Goal: Information Seeking & Learning: Understand process/instructions

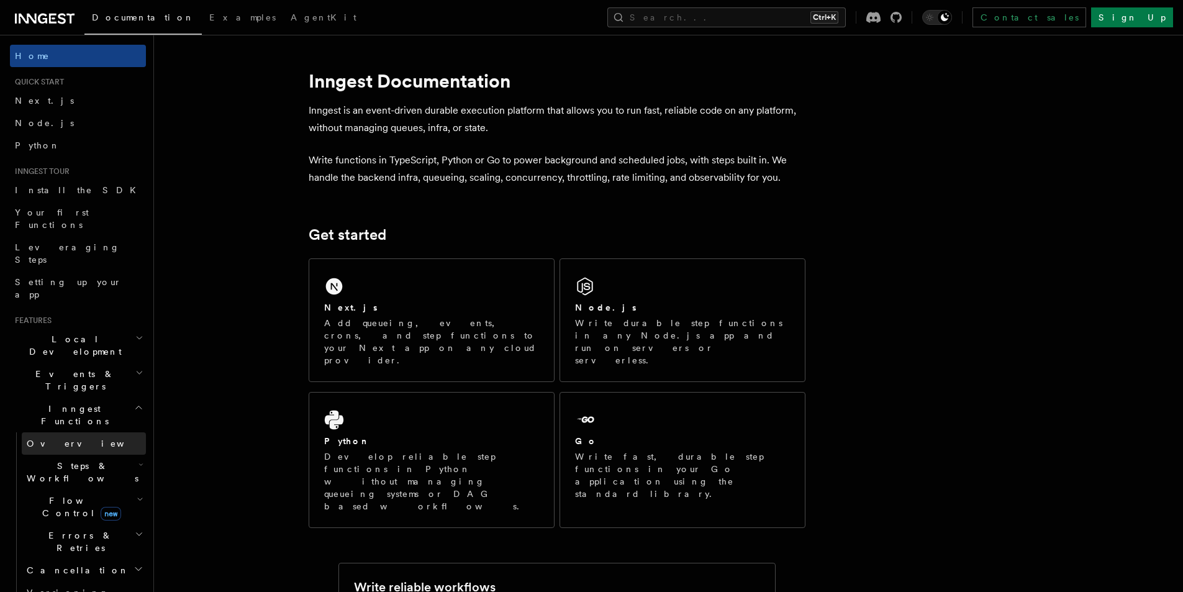
click at [111, 432] on link "Overview" at bounding box center [84, 443] width 124 height 22
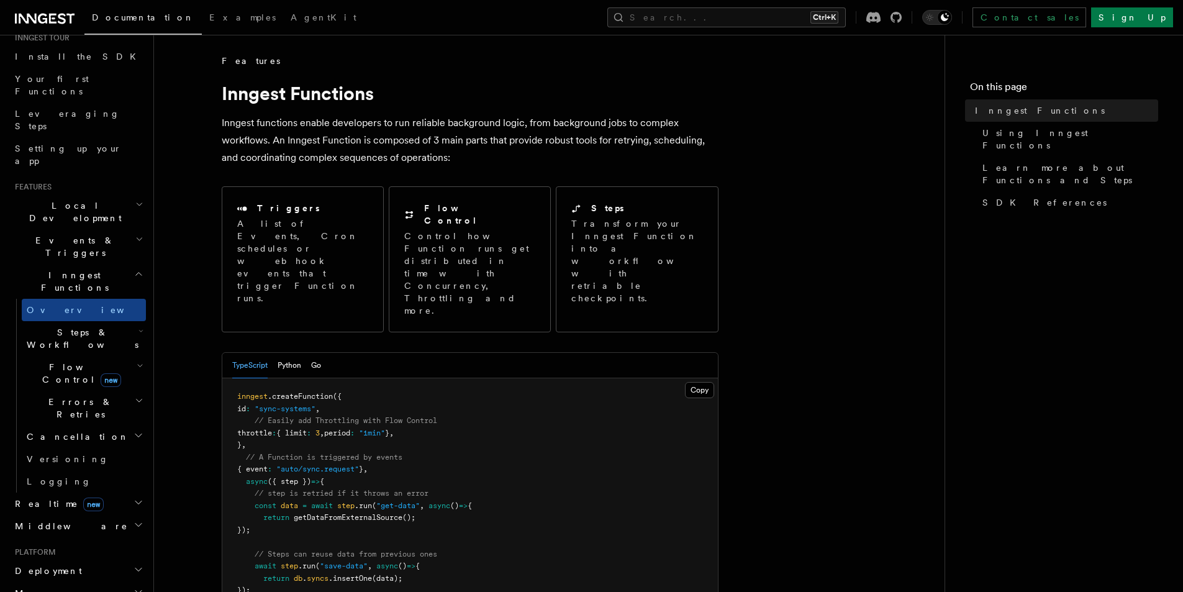
scroll to position [104, 0]
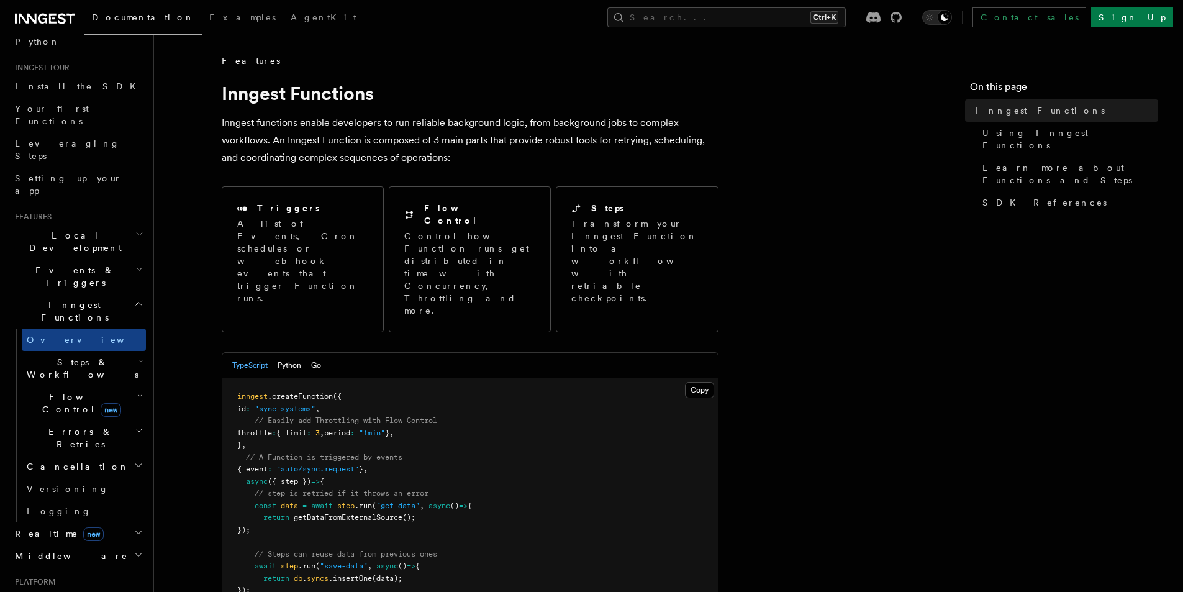
click at [137, 268] on icon "button" at bounding box center [139, 269] width 5 height 2
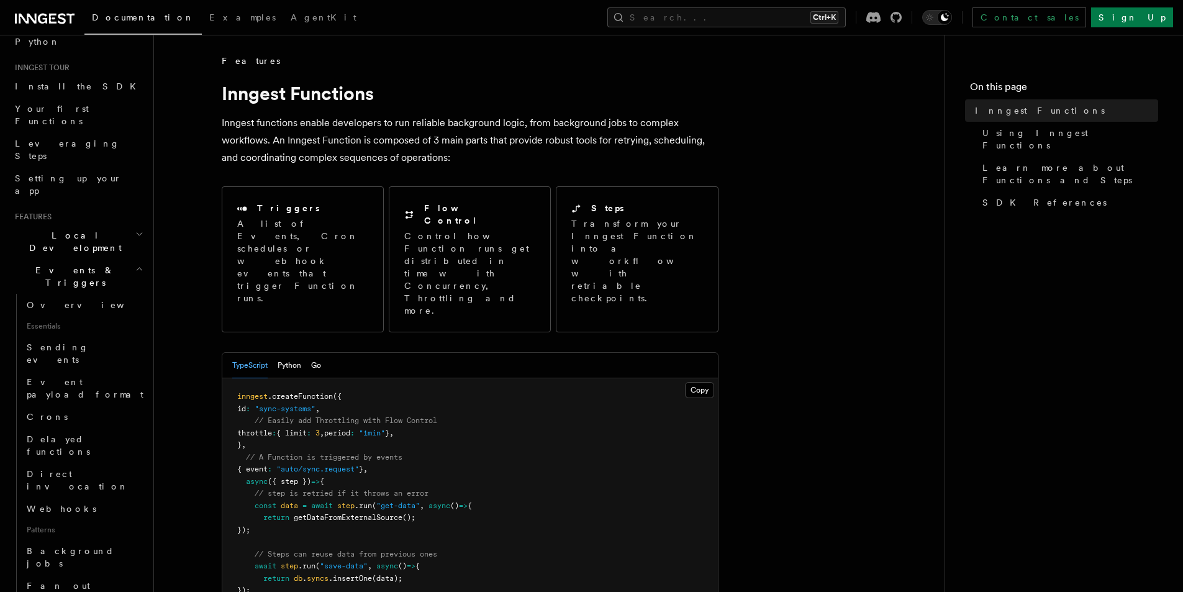
click at [135, 264] on icon "button" at bounding box center [139, 269] width 8 height 10
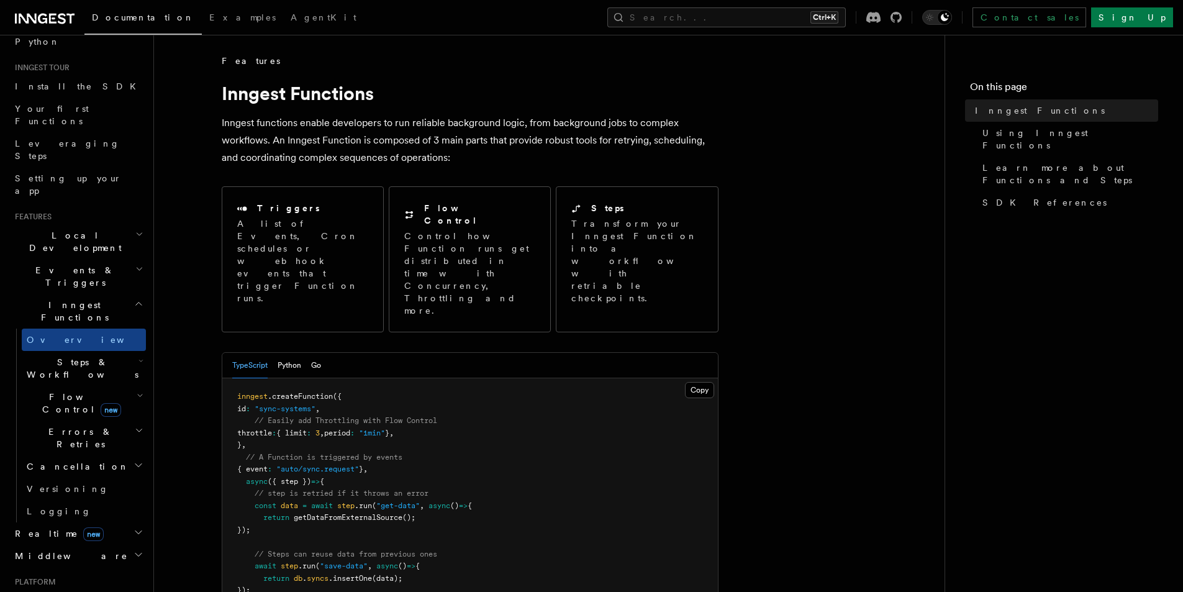
click at [135, 229] on icon "button" at bounding box center [139, 234] width 8 height 10
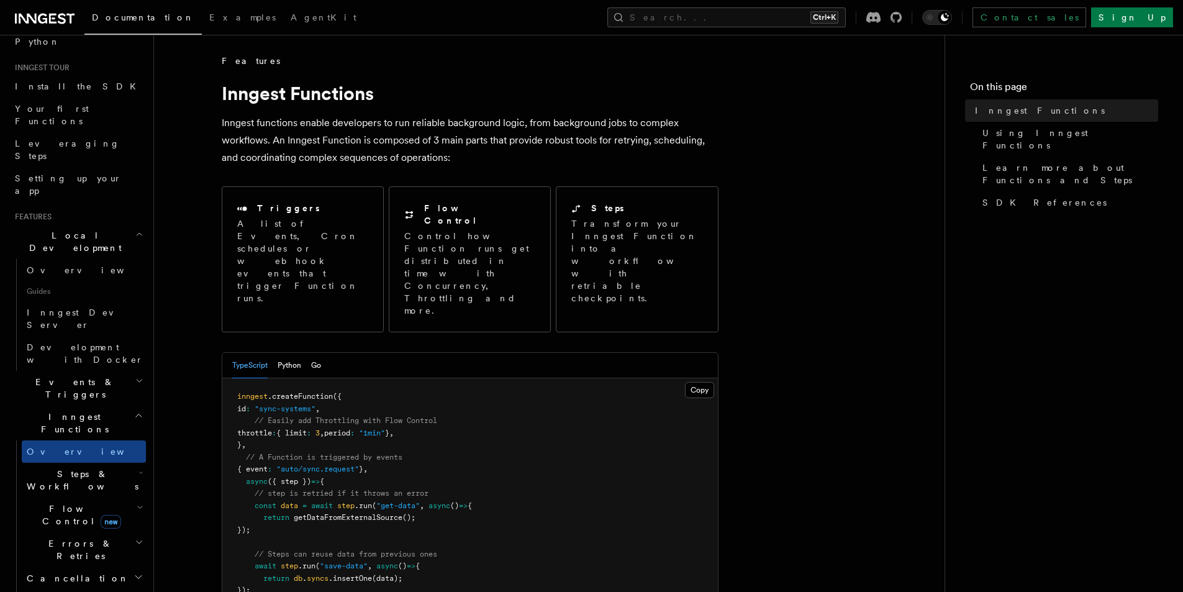
click at [135, 229] on icon "button" at bounding box center [139, 234] width 8 height 10
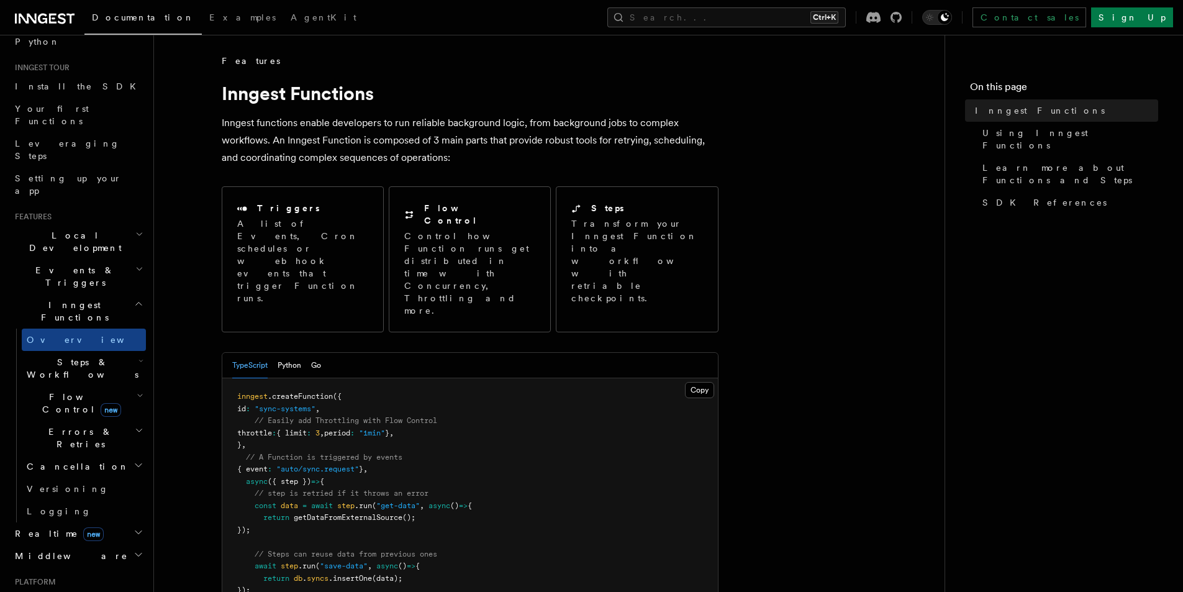
click at [135, 229] on icon "button" at bounding box center [139, 234] width 8 height 10
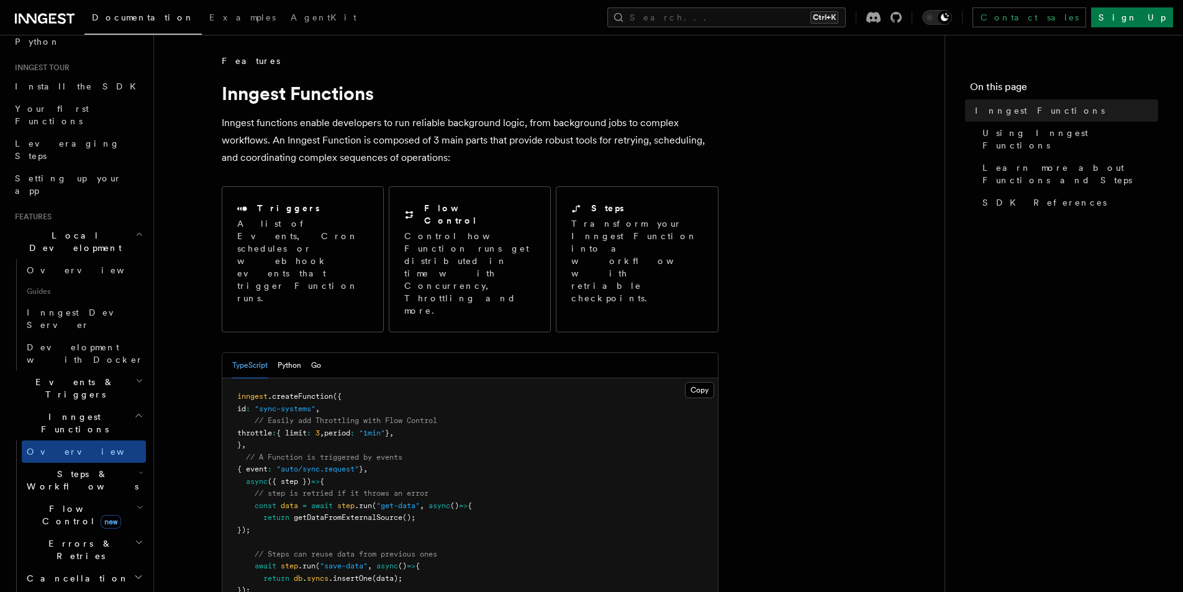
click at [135, 229] on icon "button" at bounding box center [139, 234] width 8 height 10
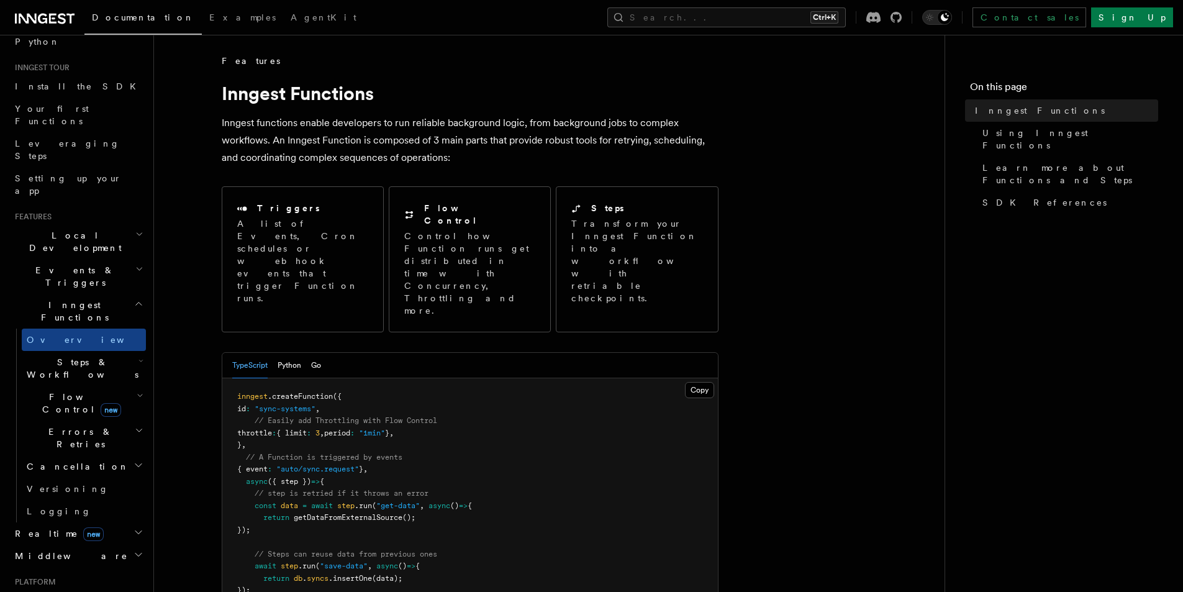
click at [135, 522] on h2 "Realtime new" at bounding box center [78, 533] width 136 height 22
click at [131, 544] on h2 "Middleware" at bounding box center [78, 555] width 136 height 22
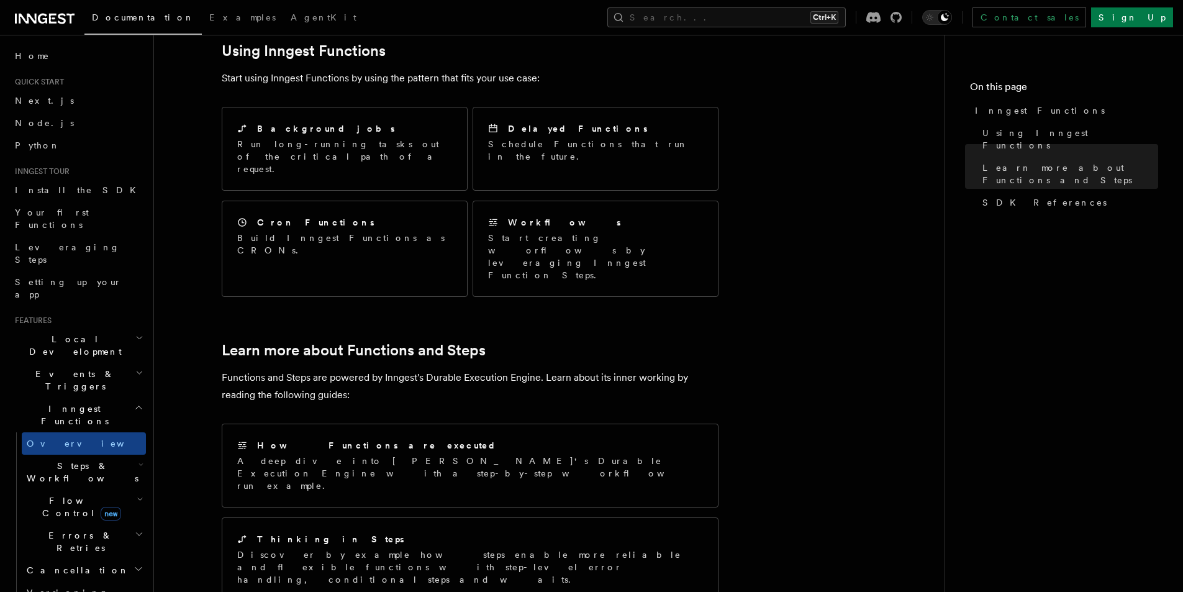
scroll to position [517, 0]
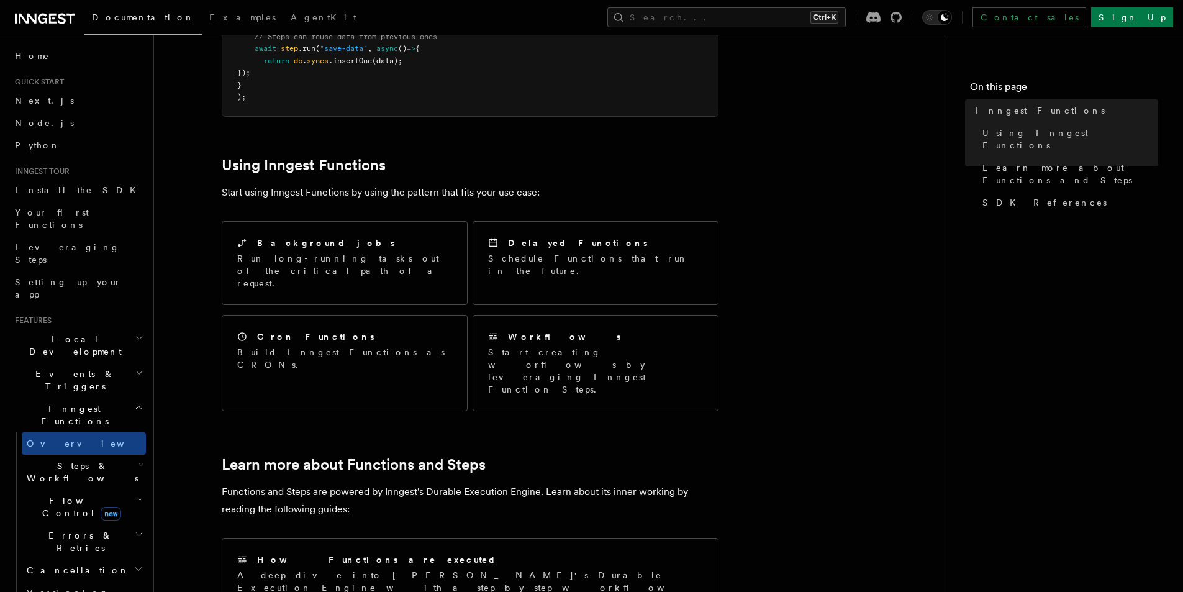
click at [138, 459] on icon "button" at bounding box center [140, 464] width 5 height 10
click at [86, 489] on link "Overview" at bounding box center [90, 500] width 112 height 22
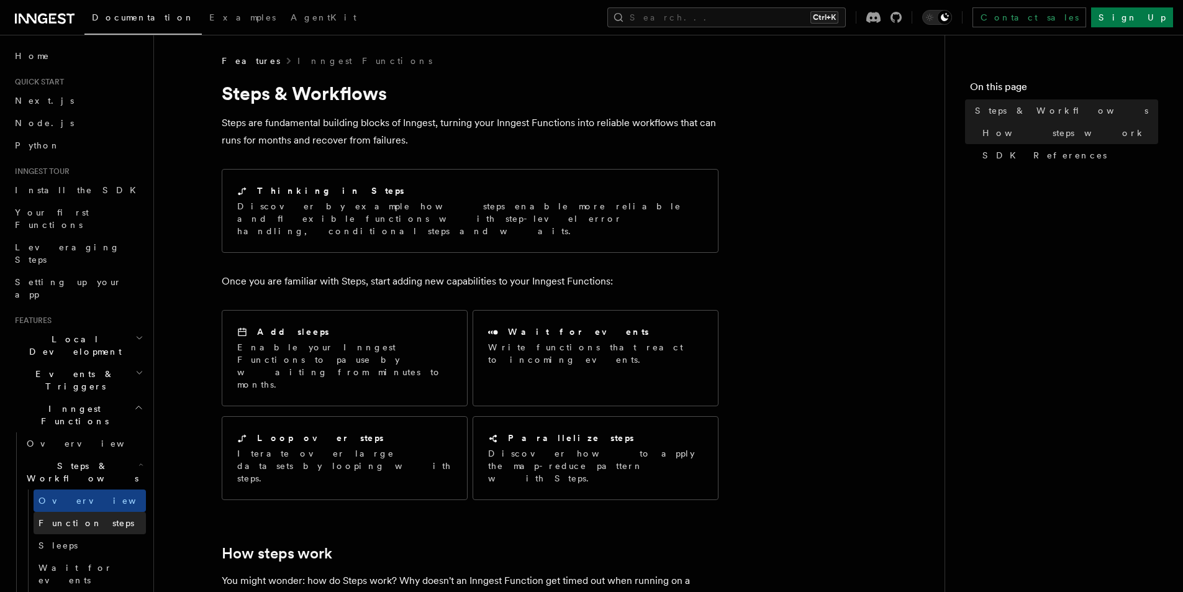
click at [86, 517] on span "Function steps" at bounding box center [86, 523] width 96 height 12
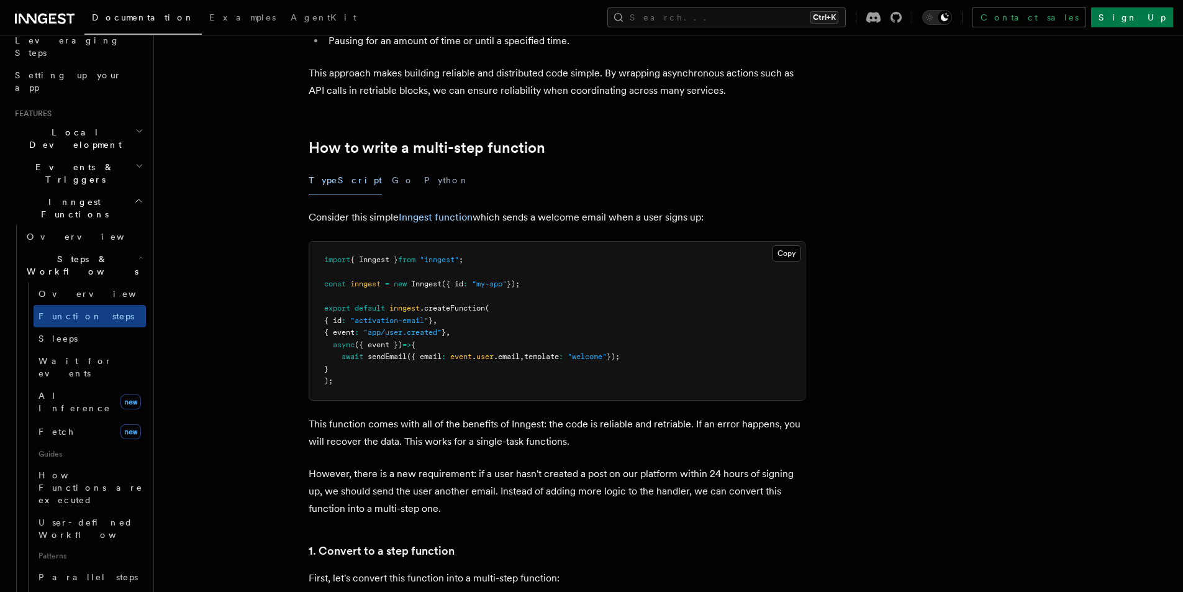
scroll to position [104, 0]
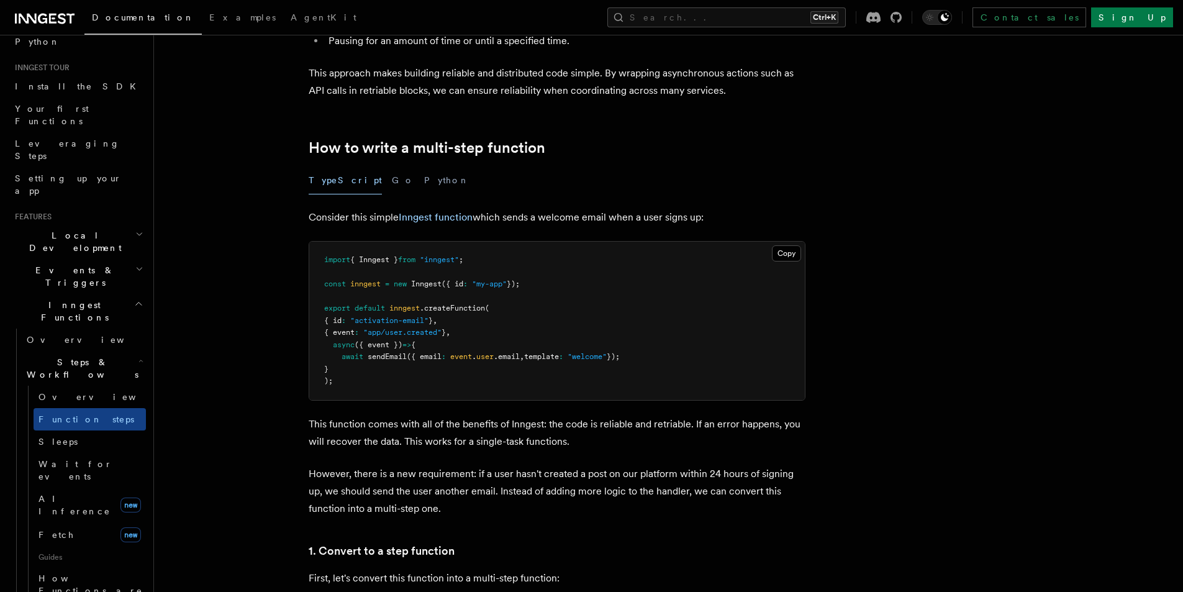
drag, startPoint x: 330, startPoint y: 318, endPoint x: 385, endPoint y: 366, distance: 72.6
click at [385, 366] on pre "import { Inngest } from "inngest" ; const inngest = new Inngest ({ id : "my-app…" at bounding box center [556, 320] width 495 height 158
copy code "{ id : "activation-email" } , { event : "app/user.created" } , async ({ event }…"
